Goal: Information Seeking & Learning: Find specific fact

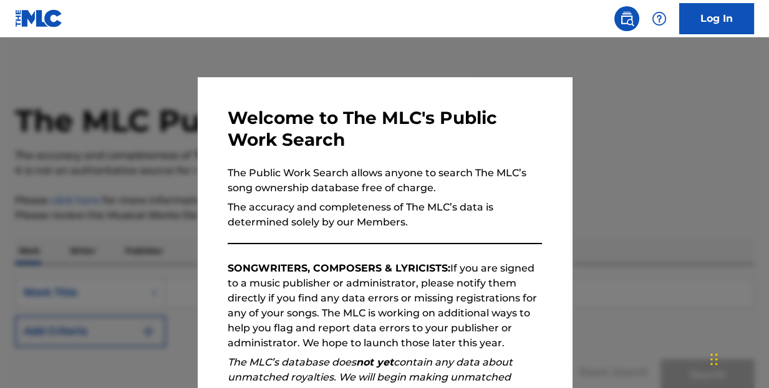
click at [638, 113] on div at bounding box center [384, 231] width 769 height 388
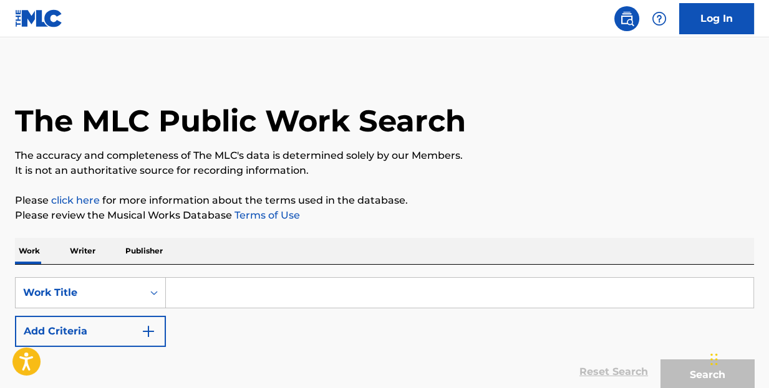
click at [87, 249] on p "Writer" at bounding box center [82, 251] width 33 height 26
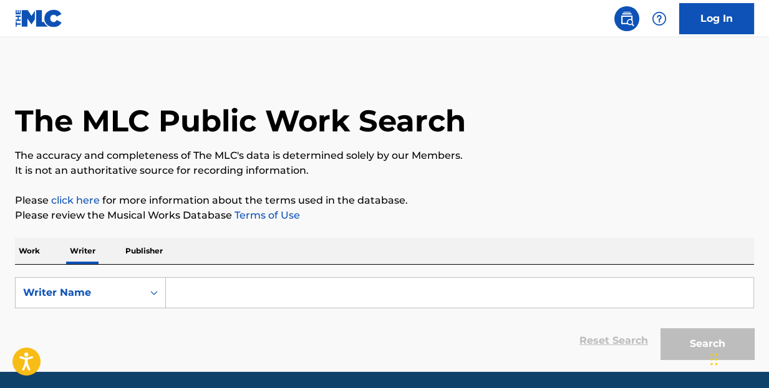
click at [182, 291] on input "Search Form" at bounding box center [459, 293] width 587 height 30
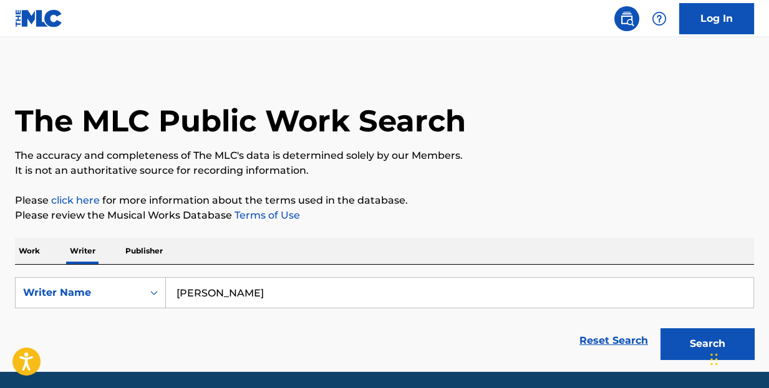
type input "[PERSON_NAME]"
click at [660, 329] on button "Search" at bounding box center [707, 344] width 94 height 31
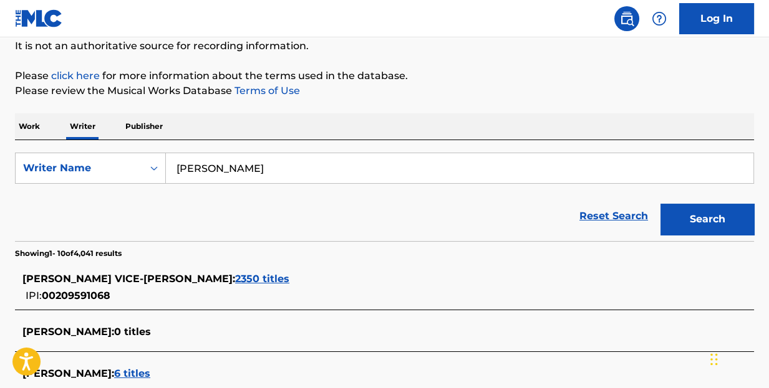
scroll to position [187, 0]
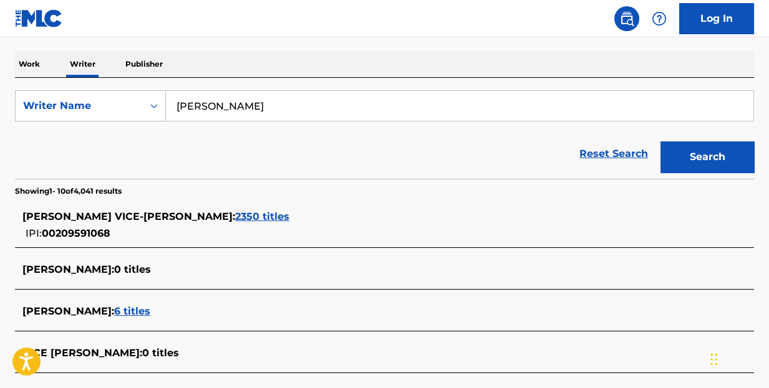
click at [235, 216] on span "2350 titles" at bounding box center [262, 217] width 54 height 12
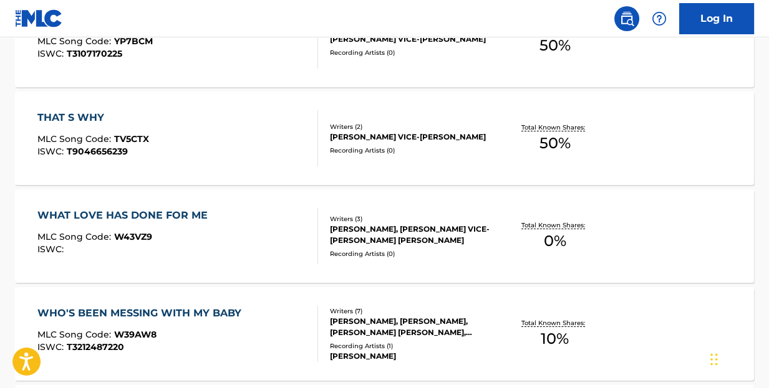
scroll to position [561, 0]
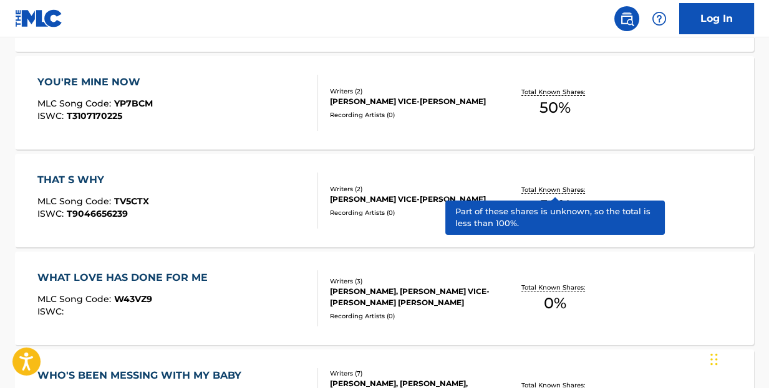
click at [568, 188] on p "Total Known Shares:" at bounding box center [554, 189] width 67 height 9
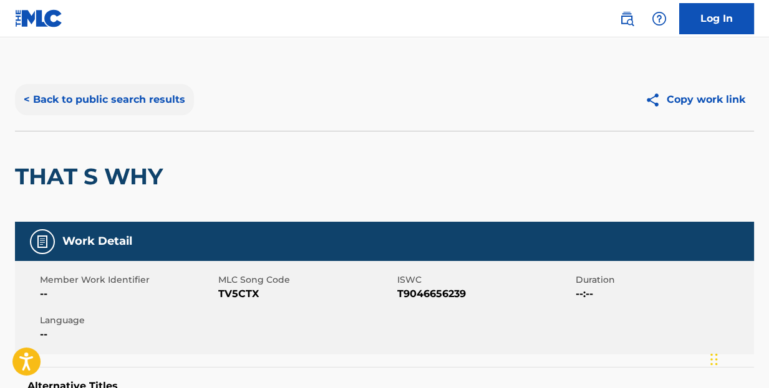
click at [117, 99] on button "< Back to public search results" at bounding box center [104, 99] width 179 height 31
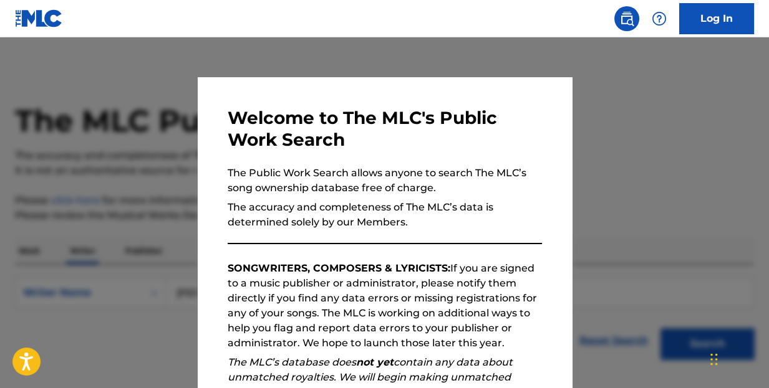
scroll to position [80, 0]
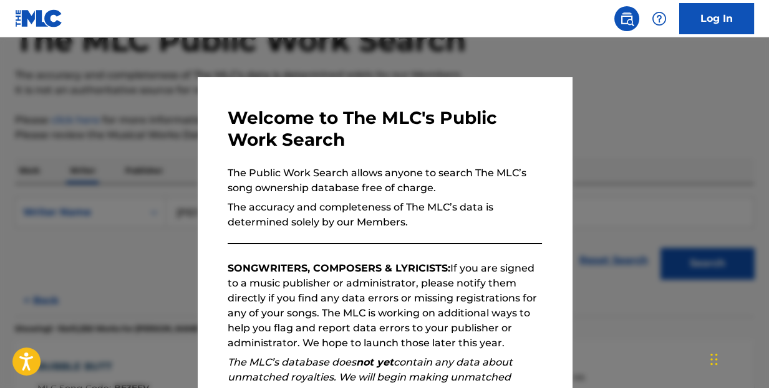
click at [621, 107] on div at bounding box center [384, 231] width 769 height 388
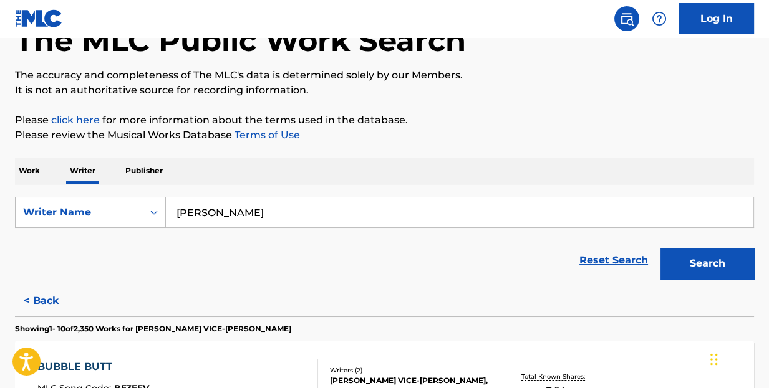
click at [37, 172] on p "Work" at bounding box center [29, 171] width 29 height 26
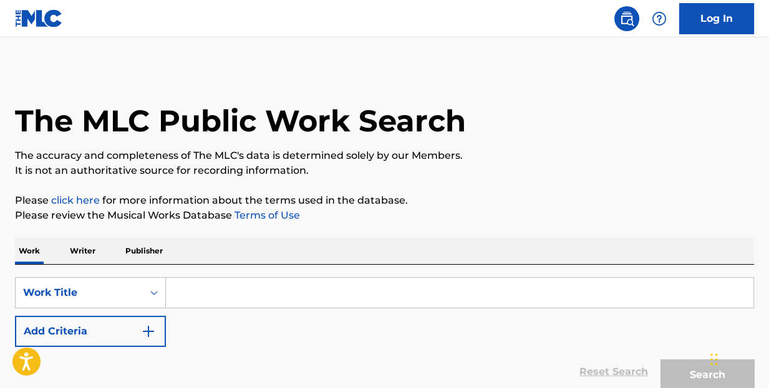
click at [203, 290] on input "Search Form" at bounding box center [459, 293] width 587 height 30
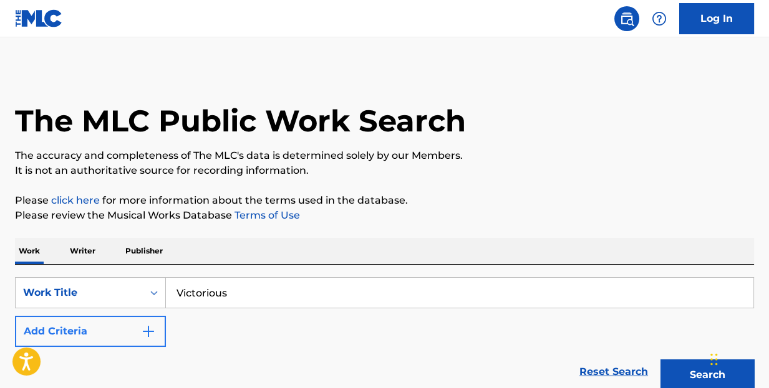
type input "Victorious"
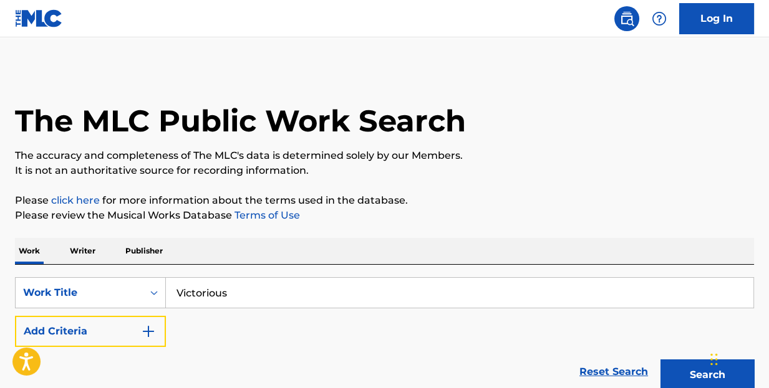
scroll to position [113, 0]
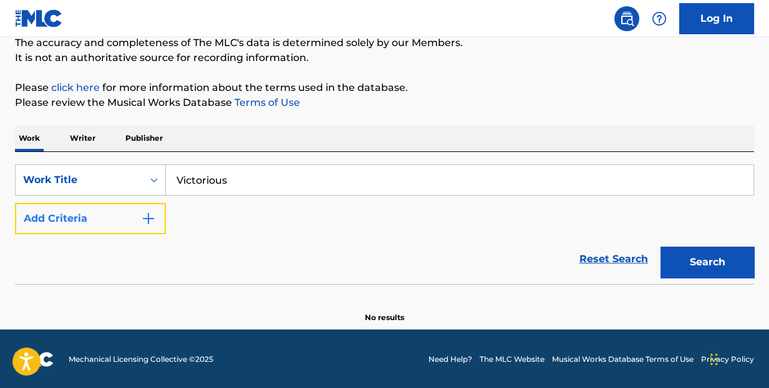
click at [149, 220] on img "Search Form" at bounding box center [148, 218] width 15 height 15
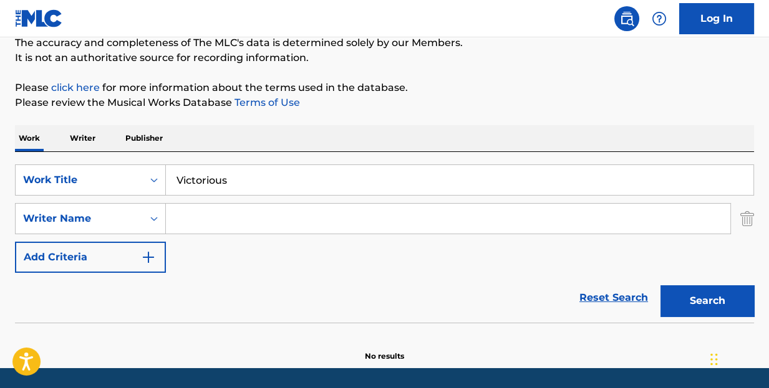
click at [195, 218] on input "Search Form" at bounding box center [448, 219] width 564 height 30
type input "Vice-Maslin"
click at [660, 286] on button "Search" at bounding box center [707, 301] width 94 height 31
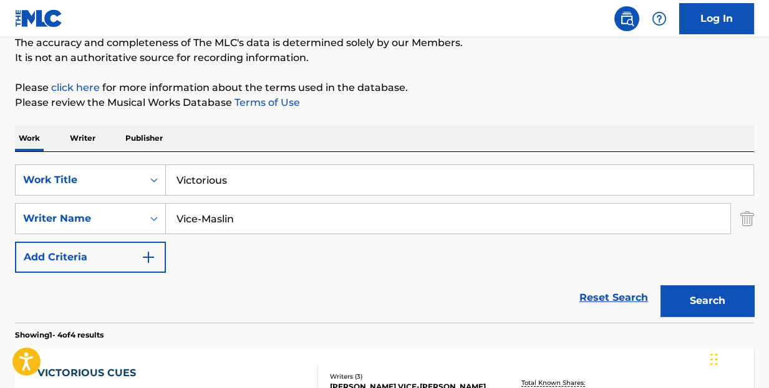
scroll to position [238, 0]
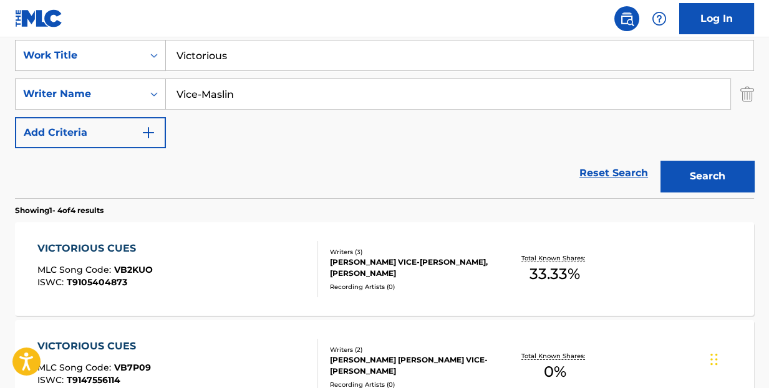
click at [117, 244] on div "VICTORIOUS CUES" at bounding box center [94, 248] width 115 height 15
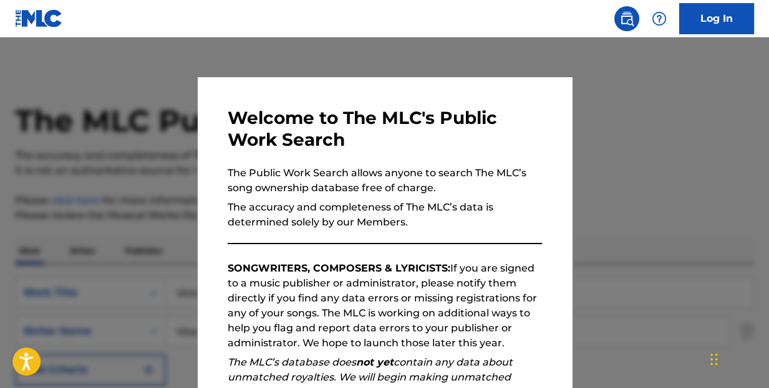
scroll to position [238, 0]
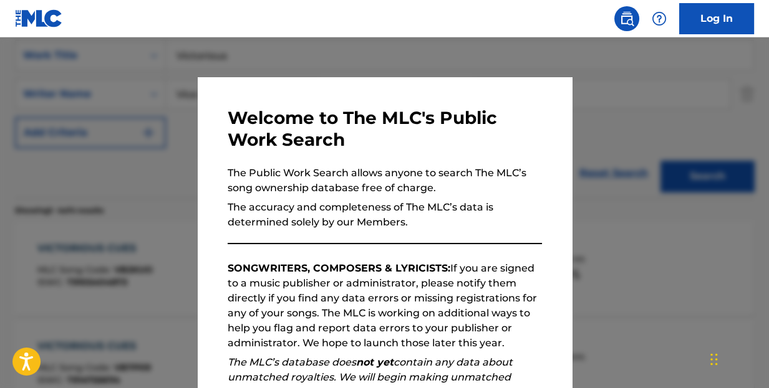
click at [455, 52] on div at bounding box center [384, 231] width 769 height 388
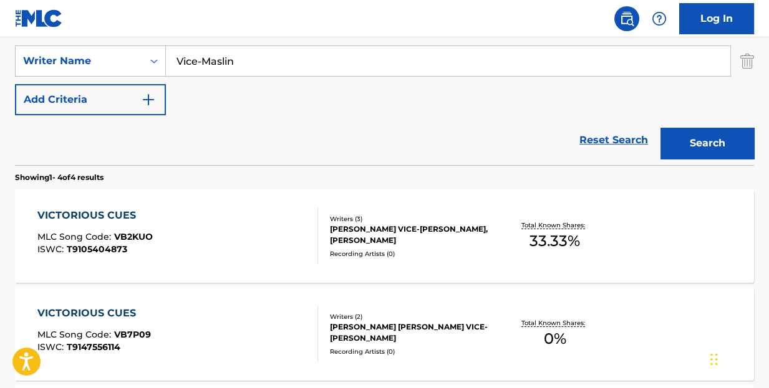
scroll to position [208, 0]
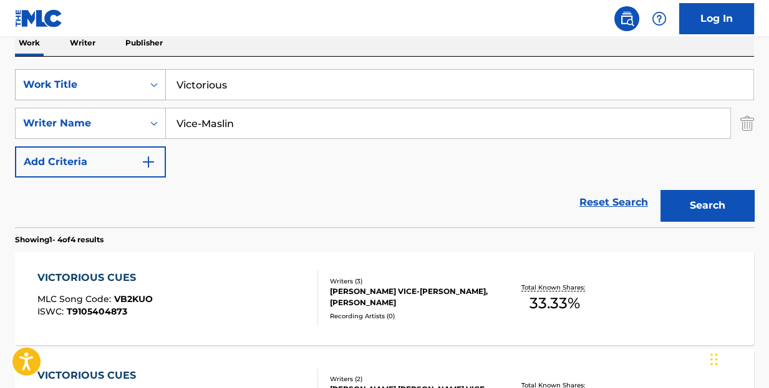
drag, startPoint x: 259, startPoint y: 89, endPoint x: 152, endPoint y: 83, distance: 107.4
click at [152, 83] on div "SearchWithCriteriaedd7673b-2b72-4778-960f-416f9e32f454 Work Title Victorious" at bounding box center [384, 84] width 739 height 31
type input "whole night to party"
click at [660, 190] on button "Search" at bounding box center [707, 205] width 94 height 31
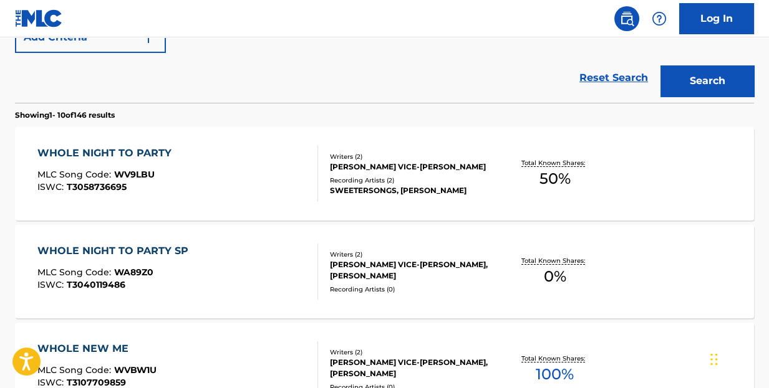
scroll to position [395, 0]
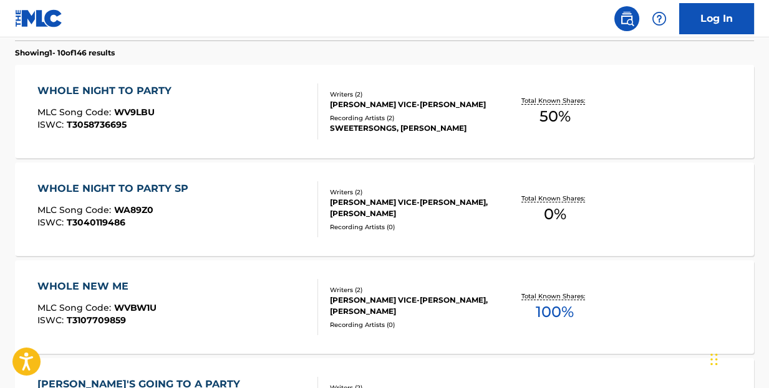
click at [103, 281] on div "WHOLE NEW ME" at bounding box center [96, 286] width 119 height 15
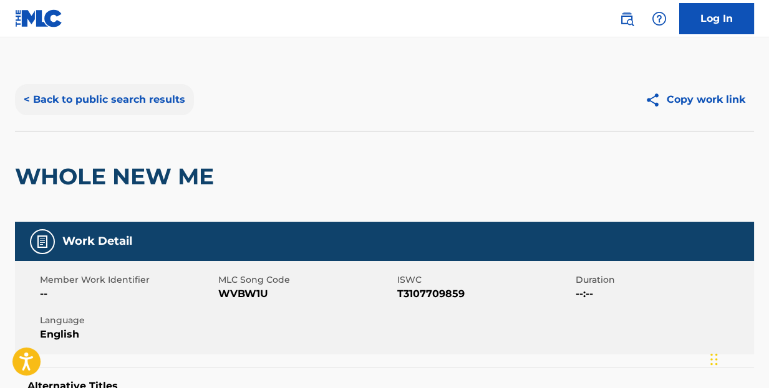
click at [50, 95] on button "< Back to public search results" at bounding box center [104, 99] width 179 height 31
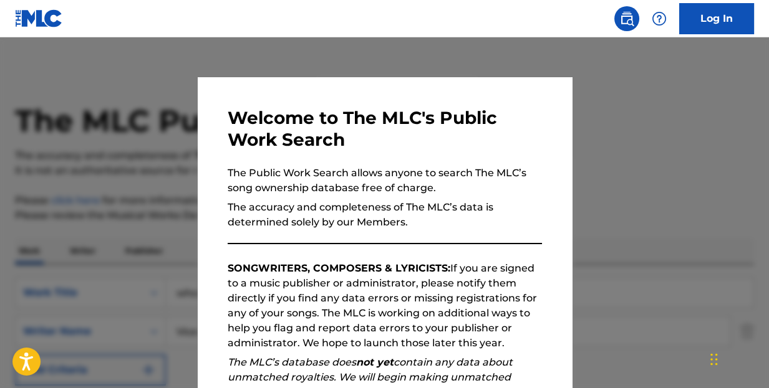
scroll to position [467, 0]
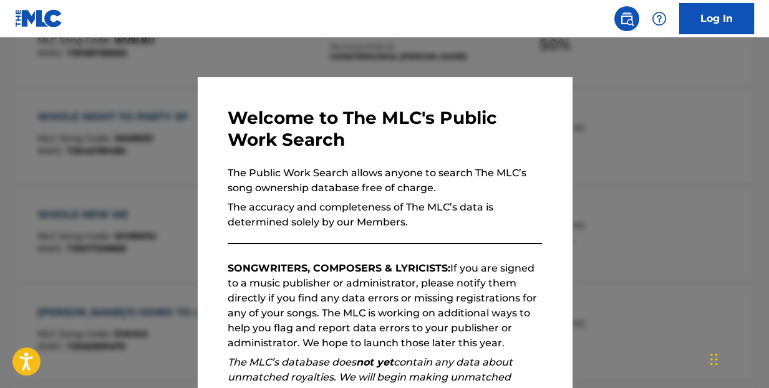
click at [667, 145] on div at bounding box center [384, 231] width 769 height 388
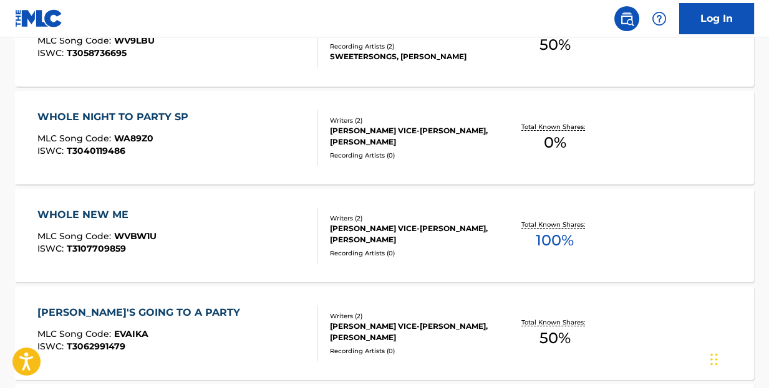
scroll to position [405, 0]
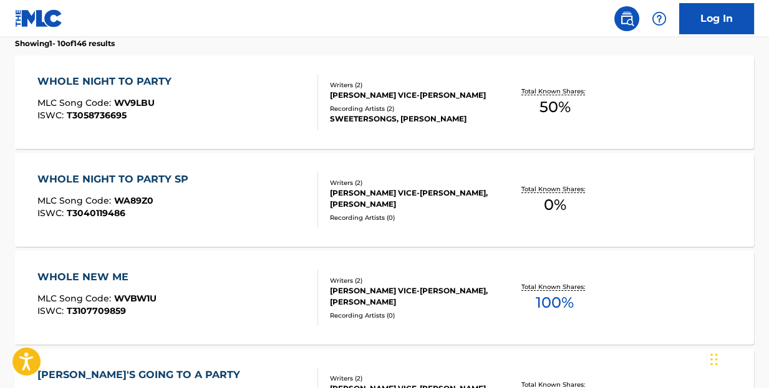
click at [154, 76] on div "WHOLE NIGHT TO PARTY" at bounding box center [107, 81] width 140 height 15
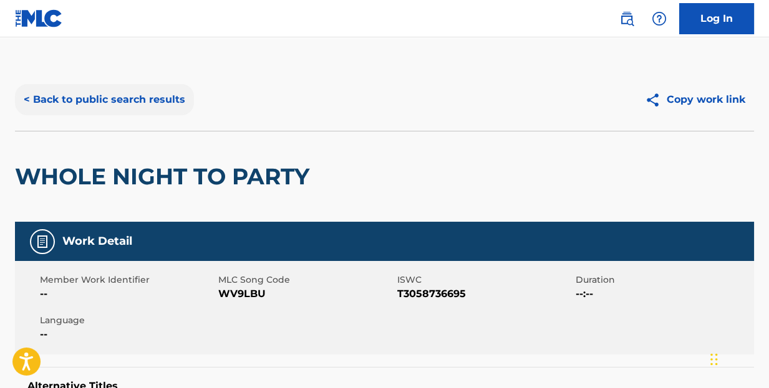
click at [146, 97] on button "< Back to public search results" at bounding box center [104, 99] width 179 height 31
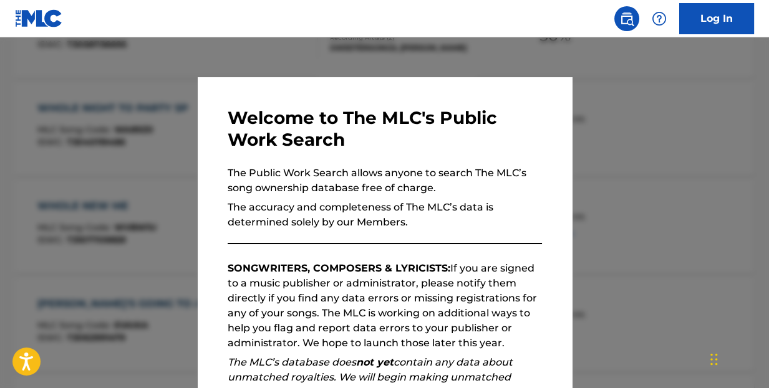
click at [620, 130] on div at bounding box center [384, 231] width 769 height 388
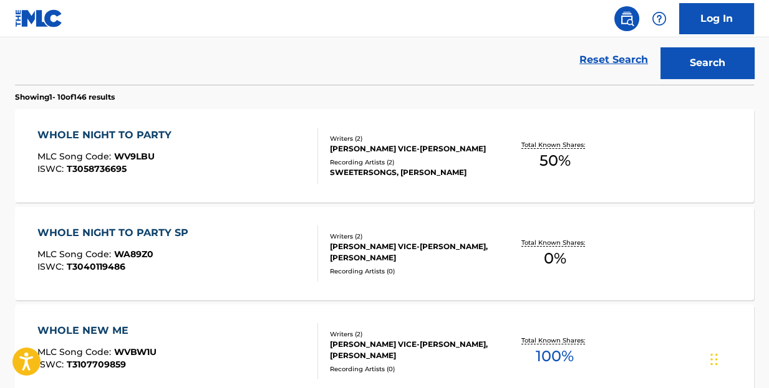
scroll to position [39, 0]
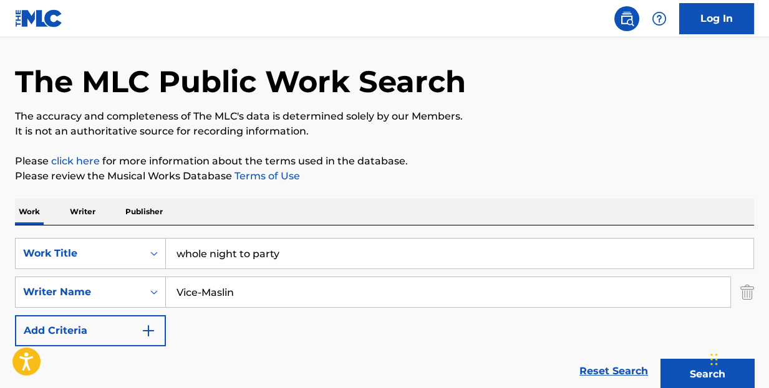
click at [97, 211] on p "Writer" at bounding box center [82, 212] width 33 height 26
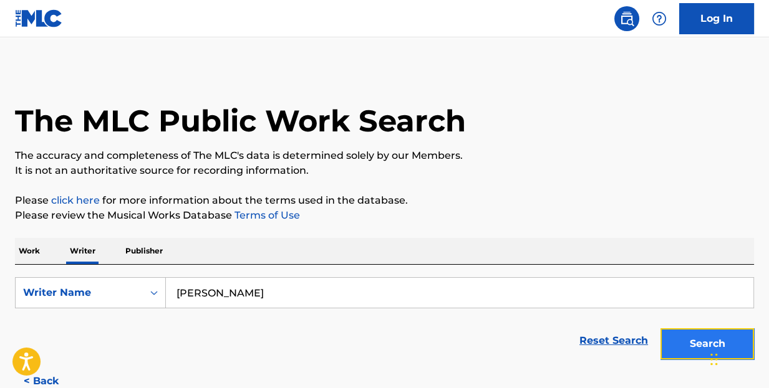
click at [699, 337] on button "Search" at bounding box center [707, 344] width 94 height 31
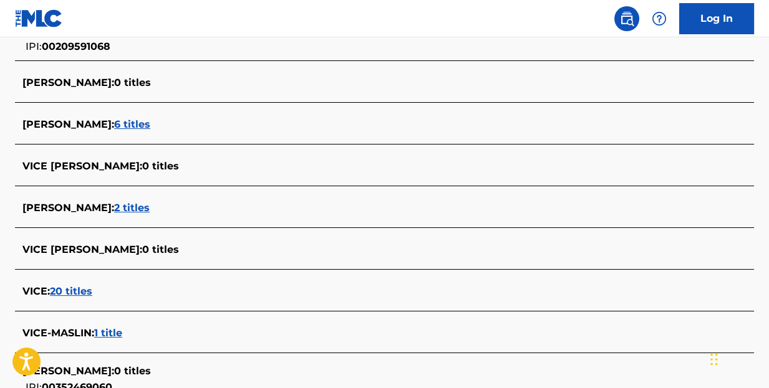
scroll to position [436, 0]
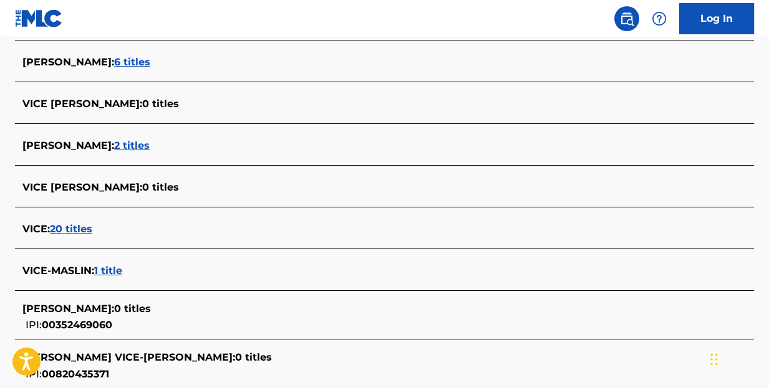
click at [112, 270] on span "1 title" at bounding box center [108, 271] width 28 height 12
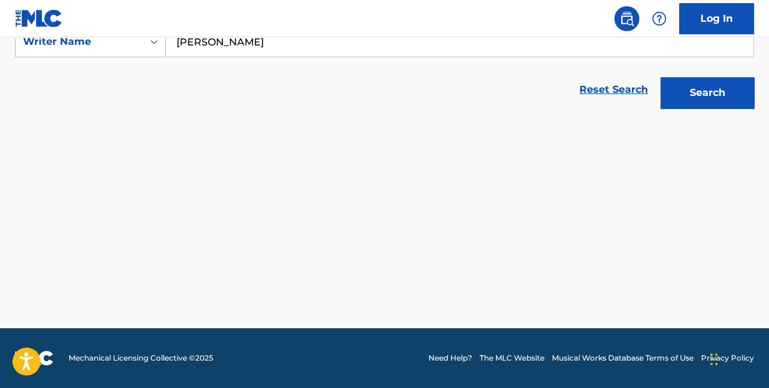
scroll to position [250, 0]
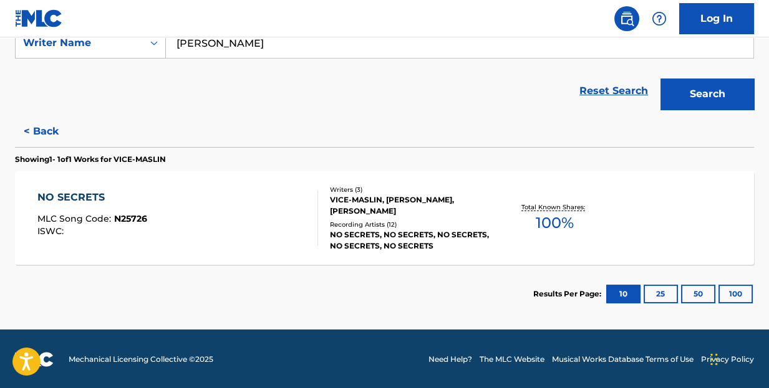
click at [87, 196] on div "NO SECRETS" at bounding box center [92, 197] width 110 height 15
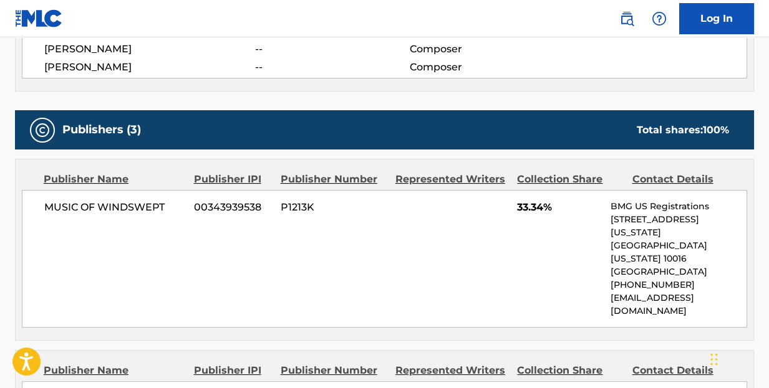
scroll to position [374, 0]
